Goal: Feedback & Contribution: Leave review/rating

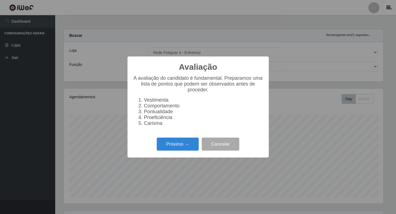
select select "78"
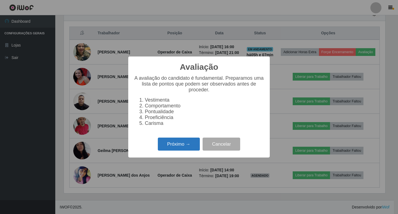
scroll to position [115, 321]
click at [172, 150] on button "Próximo →" at bounding box center [179, 143] width 42 height 13
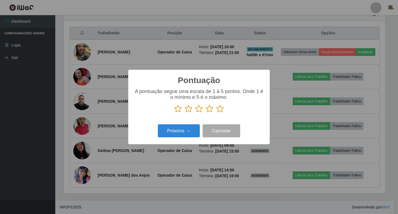
drag, startPoint x: 220, startPoint y: 109, endPoint x: 209, endPoint y: 117, distance: 13.1
click at [219, 109] on icon at bounding box center [220, 108] width 8 height 8
click at [216, 113] on input "radio" at bounding box center [216, 113] width 0 height 0
click at [192, 134] on button "Próximo →" at bounding box center [179, 130] width 42 height 13
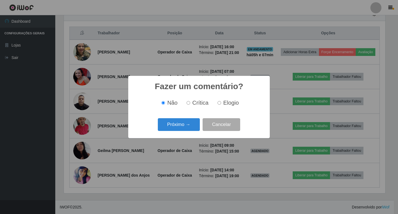
click at [219, 104] on input "Elogio" at bounding box center [219, 103] width 4 height 4
radio input "true"
click at [186, 127] on button "Próximo →" at bounding box center [179, 124] width 42 height 13
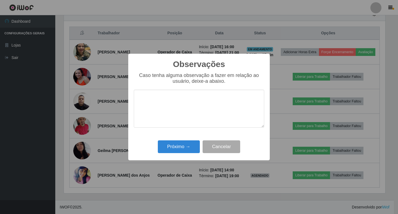
click at [179, 117] on textarea at bounding box center [199, 109] width 130 height 38
type textarea "maravilhosa, atendimento otimo"
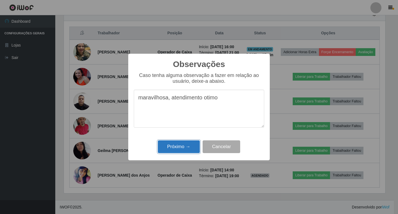
click at [172, 149] on button "Próximo →" at bounding box center [179, 146] width 42 height 13
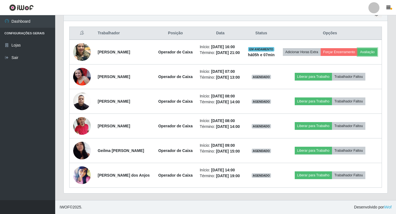
scroll to position [175, 0]
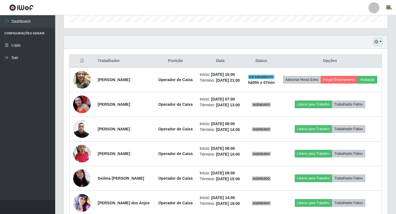
click at [380, 40] on button "button" at bounding box center [379, 42] width 8 height 6
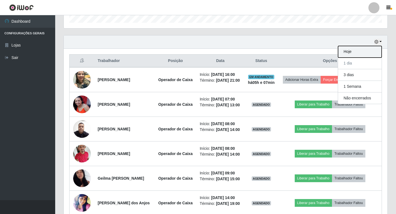
click at [366, 50] on button "Hoje" at bounding box center [360, 52] width 44 height 12
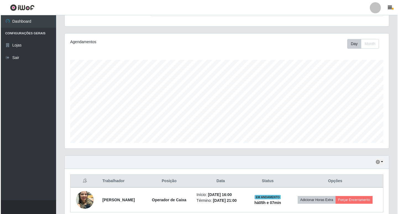
scroll to position [80, 0]
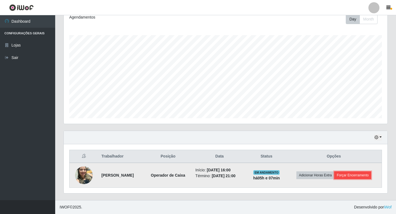
click at [352, 171] on button "Forçar Encerramento" at bounding box center [353, 175] width 37 height 8
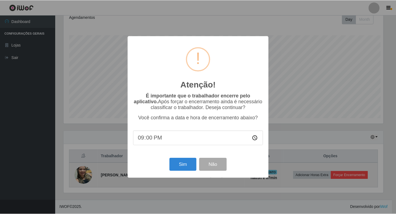
scroll to position [115, 321]
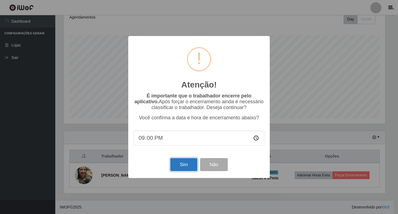
click at [177, 166] on button "Sim" at bounding box center [183, 164] width 27 height 13
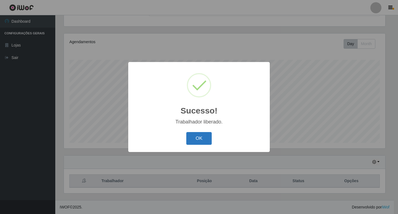
drag, startPoint x: 200, startPoint y: 141, endPoint x: 167, endPoint y: 146, distance: 33.8
click at [200, 141] on button "OK" at bounding box center [199, 138] width 26 height 13
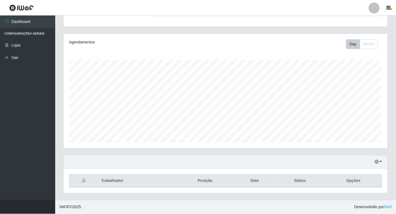
scroll to position [115, 324]
